Goal: Find specific page/section: Find specific page/section

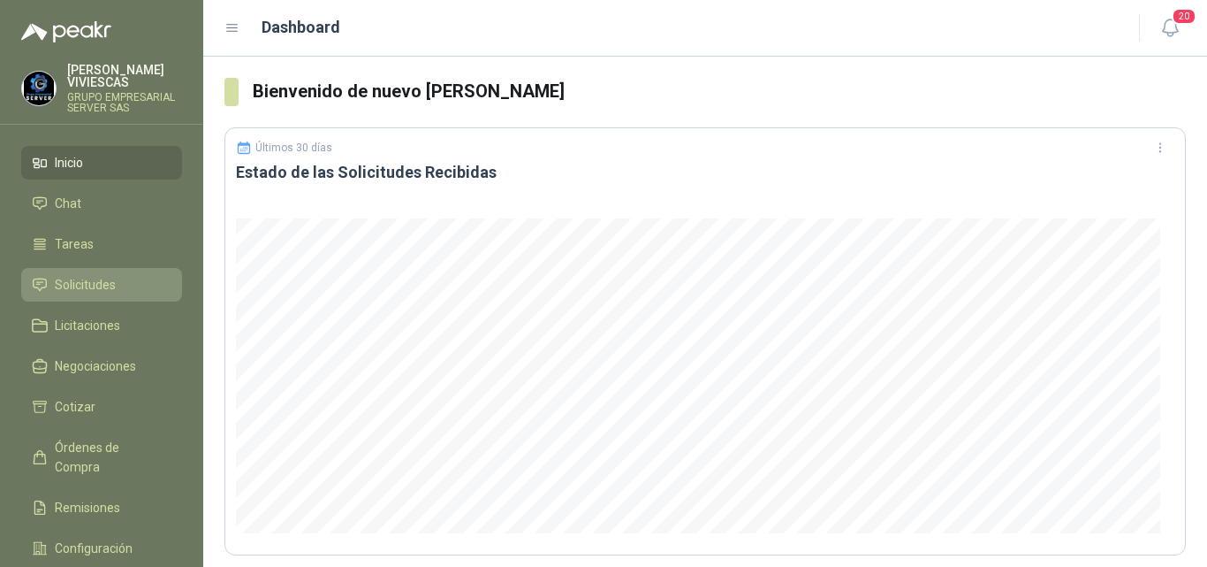
click at [104, 276] on span "Solicitudes" at bounding box center [85, 284] width 61 height 19
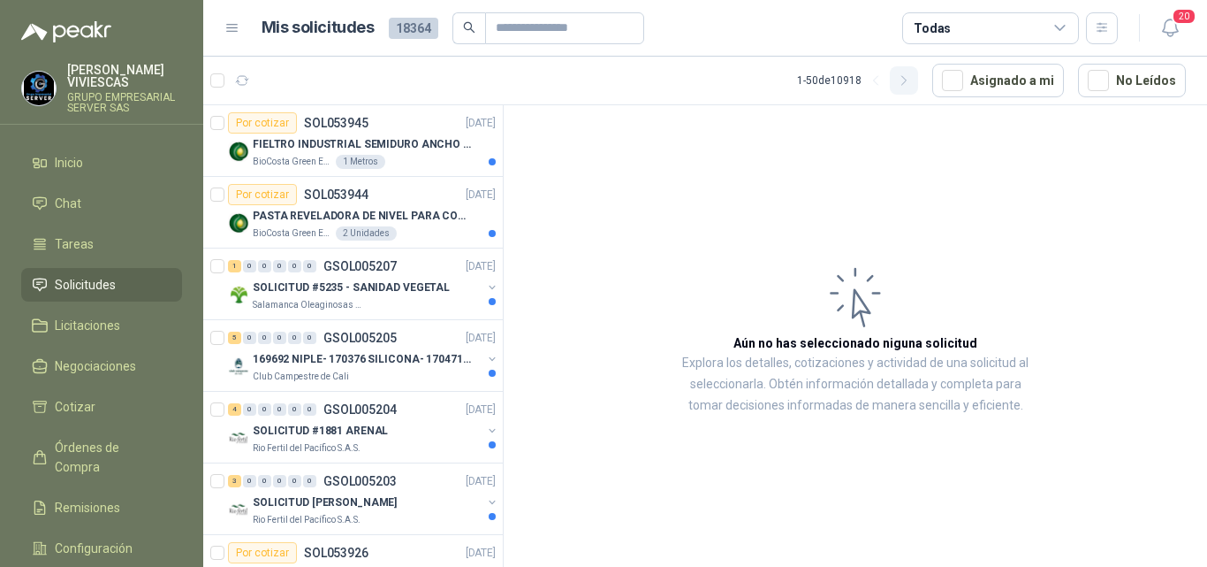
click at [916, 81] on button "button" at bounding box center [904, 80] width 28 height 28
click at [908, 74] on icon "button" at bounding box center [904, 80] width 15 height 15
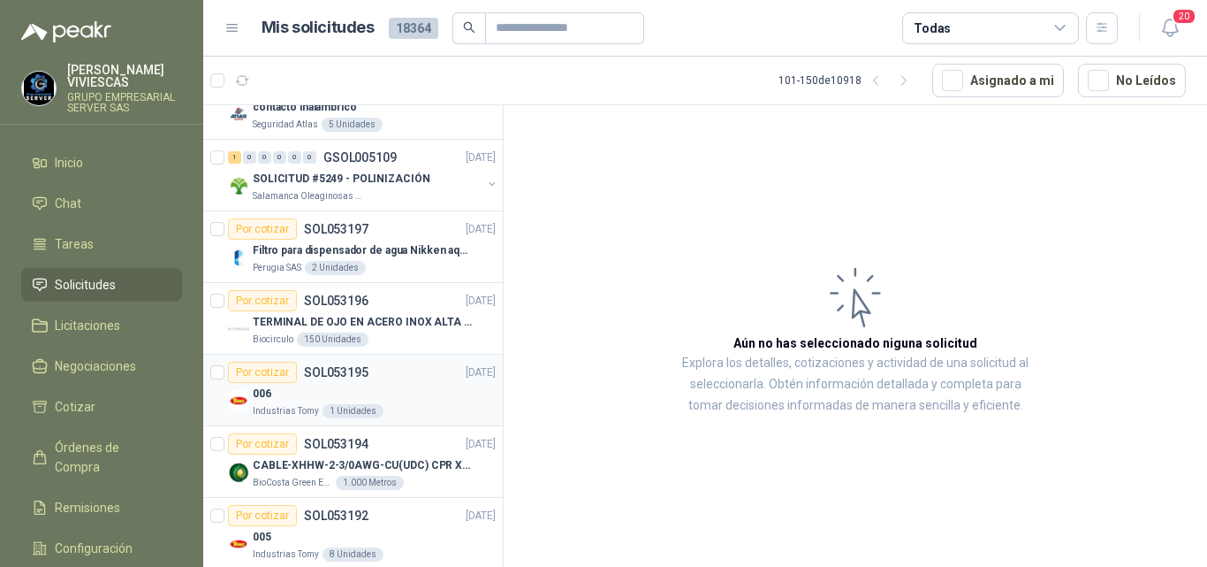
scroll to position [1591, 0]
